Goal: Task Accomplishment & Management: Use online tool/utility

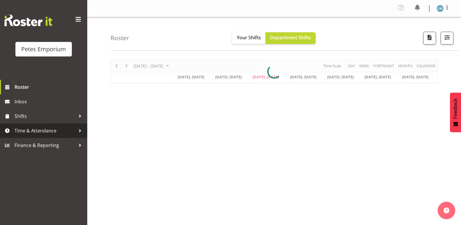
click at [67, 132] on span "Time & Attendance" at bounding box center [45, 130] width 61 height 9
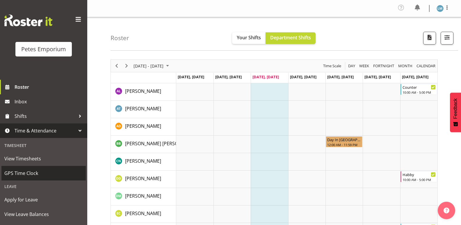
click at [40, 174] on span "GPS Time Clock" at bounding box center [43, 173] width 78 height 9
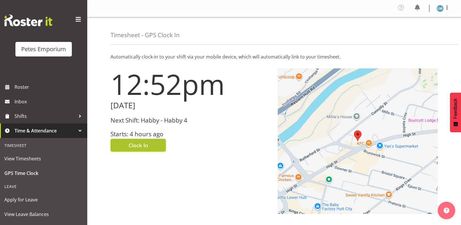
click at [150, 149] on button "Clock In" at bounding box center [137, 145] width 55 height 13
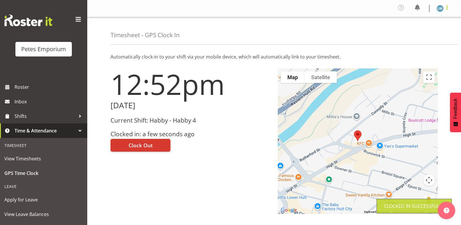
click at [444, 8] on span at bounding box center [446, 7] width 7 height 7
click at [415, 33] on link "Log Out" at bounding box center [422, 32] width 56 height 10
